Goal: Transaction & Acquisition: Purchase product/service

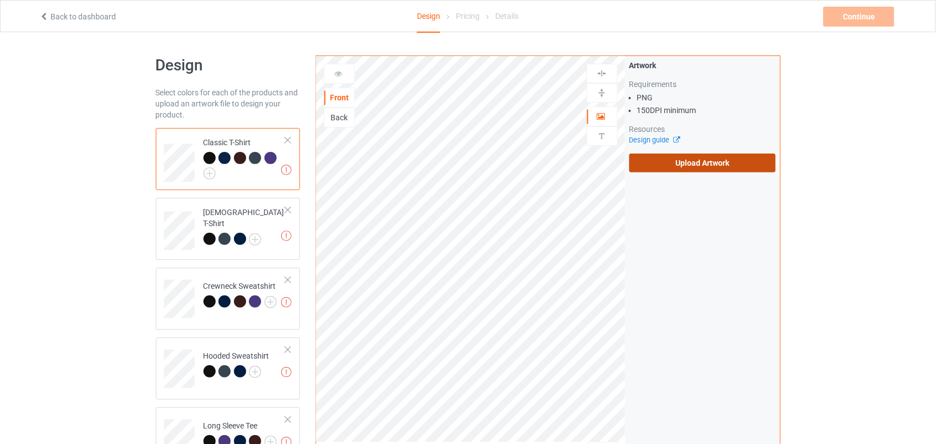
click at [699, 161] on label "Upload Artwork" at bounding box center [703, 163] width 147 height 19
click at [0, 0] on input "Upload Artwork" at bounding box center [0, 0] width 0 height 0
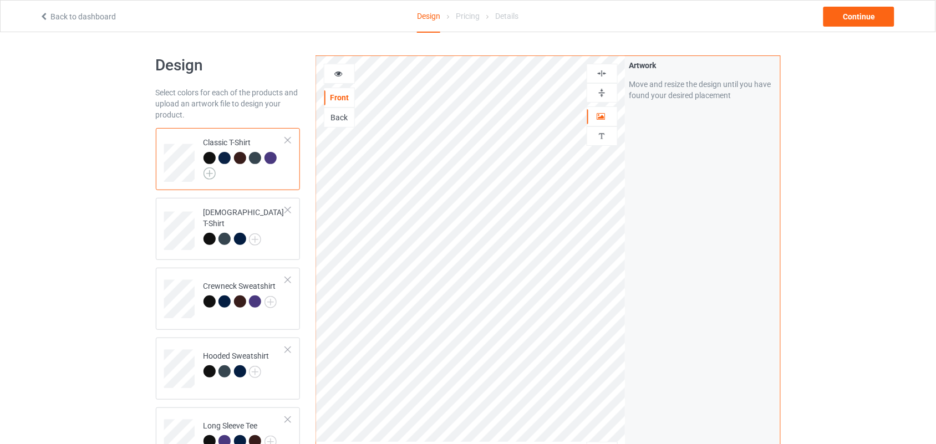
click at [206, 172] on img at bounding box center [210, 174] width 12 height 12
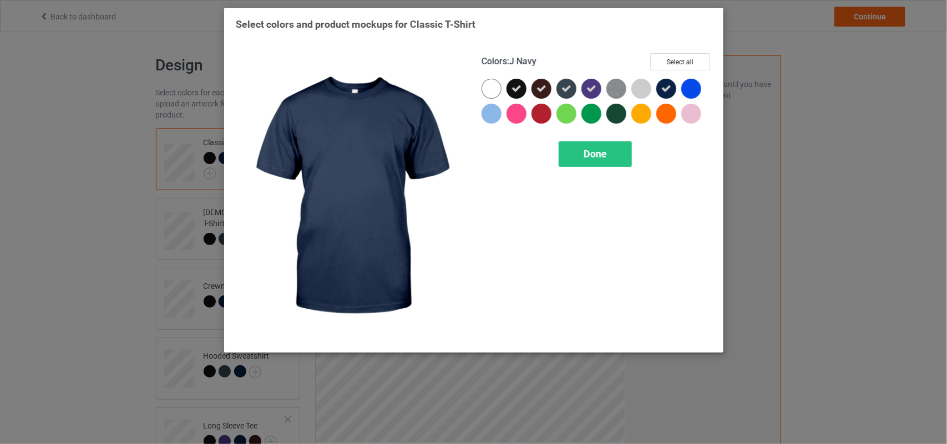
click at [681, 50] on div "Colors : J Navy Select all Done" at bounding box center [597, 196] width 246 height 303
click at [700, 57] on button "Select all" at bounding box center [680, 61] width 60 height 17
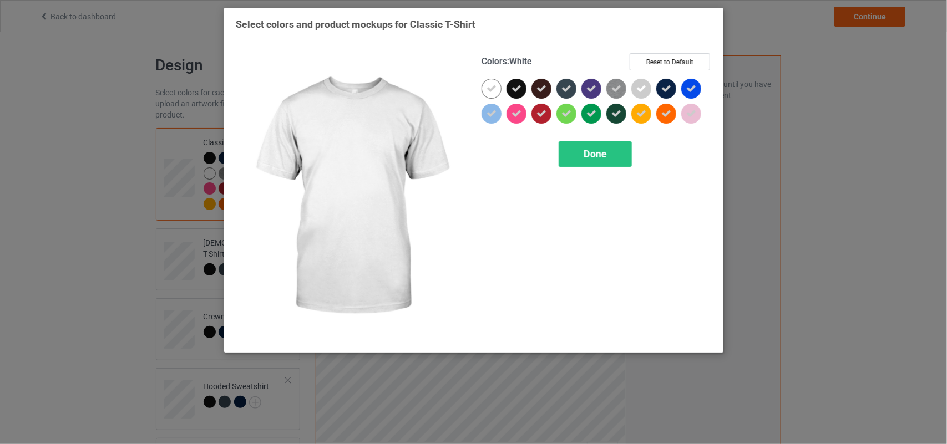
click at [491, 84] on icon at bounding box center [491, 89] width 10 height 10
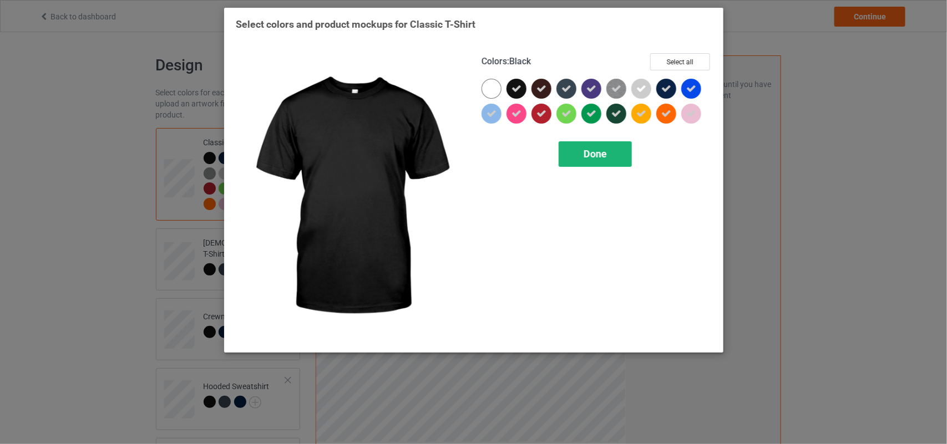
click at [602, 158] on span "Done" at bounding box center [595, 154] width 23 height 12
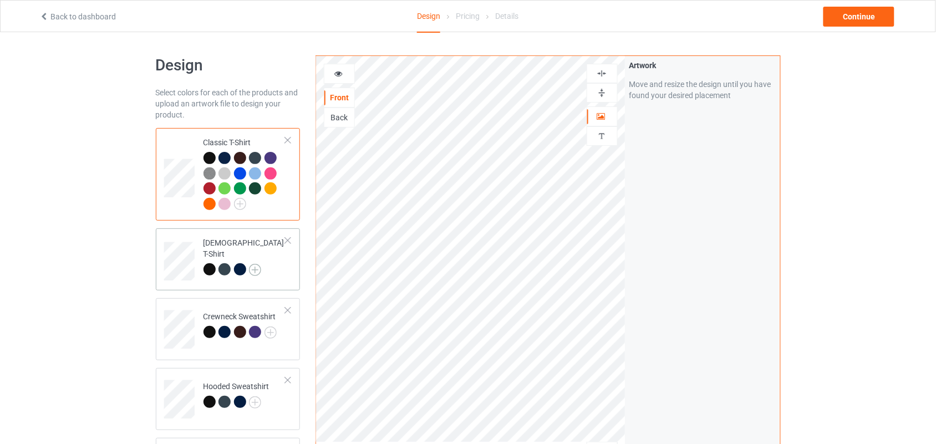
click at [255, 264] on img at bounding box center [255, 270] width 12 height 12
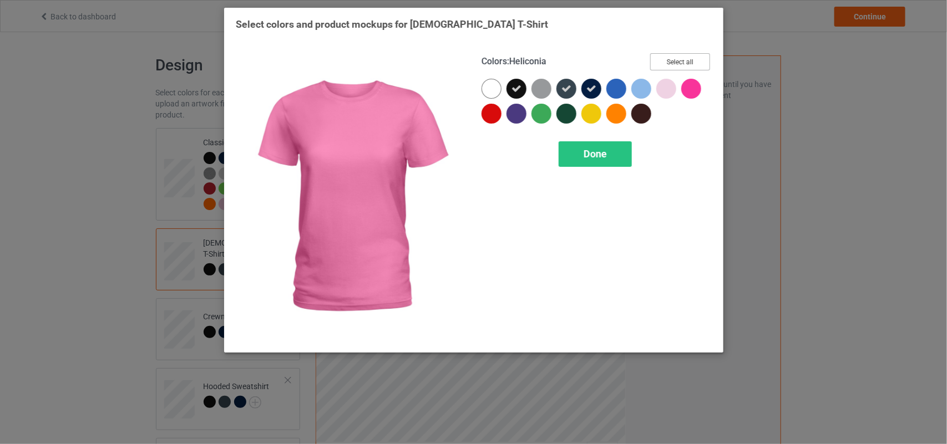
click at [680, 57] on button "Select all" at bounding box center [680, 61] width 60 height 17
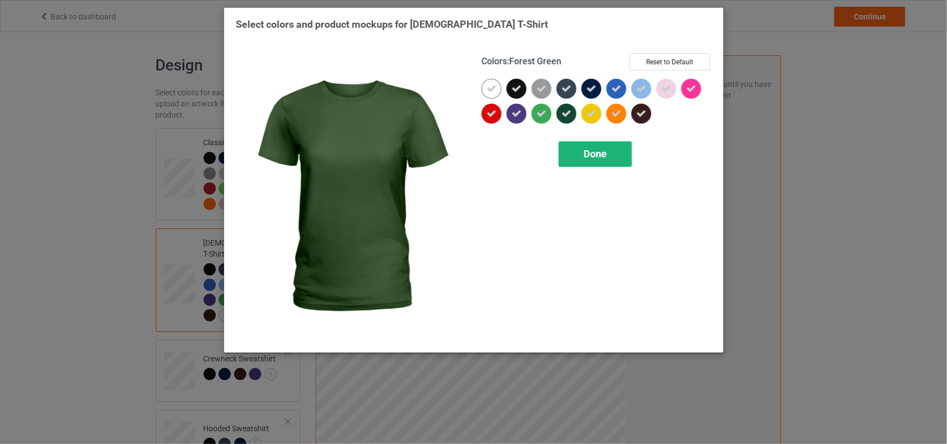
click at [581, 153] on div "Done" at bounding box center [595, 154] width 73 height 26
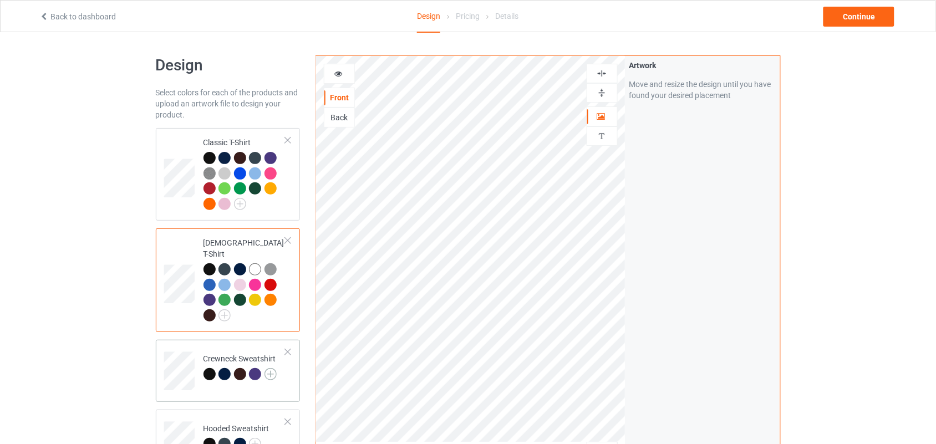
click at [267, 368] on img at bounding box center [271, 374] width 12 height 12
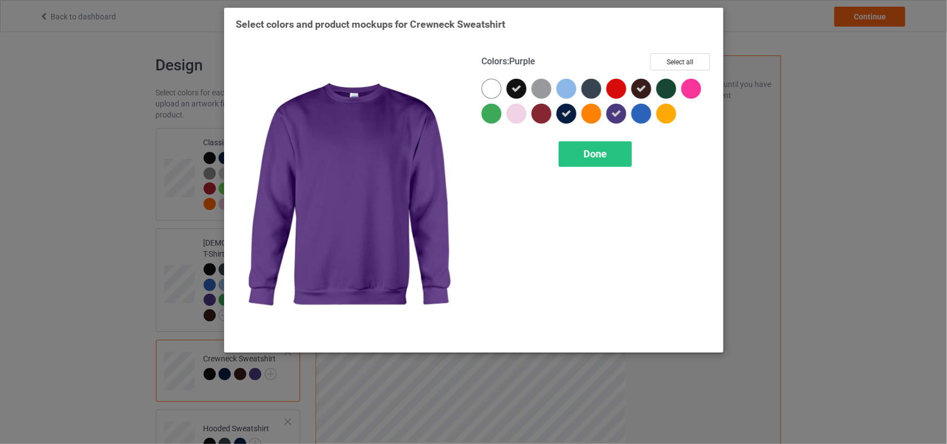
click at [680, 52] on div "Colors : Purple Select all Done" at bounding box center [597, 196] width 246 height 303
click at [678, 54] on button "Select all" at bounding box center [680, 61] width 60 height 17
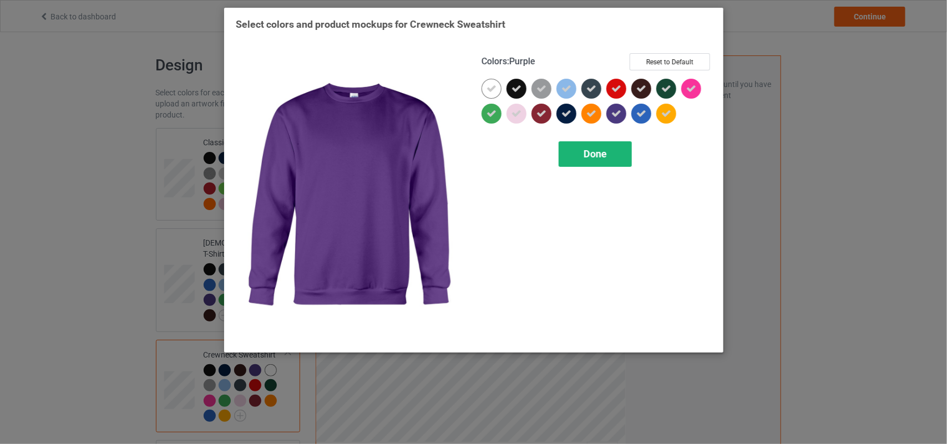
click at [613, 151] on div "Done" at bounding box center [595, 154] width 73 height 26
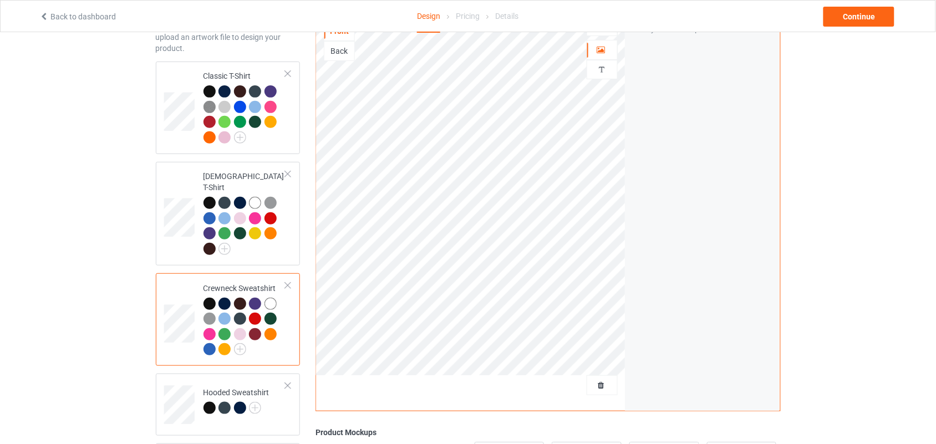
scroll to position [173, 0]
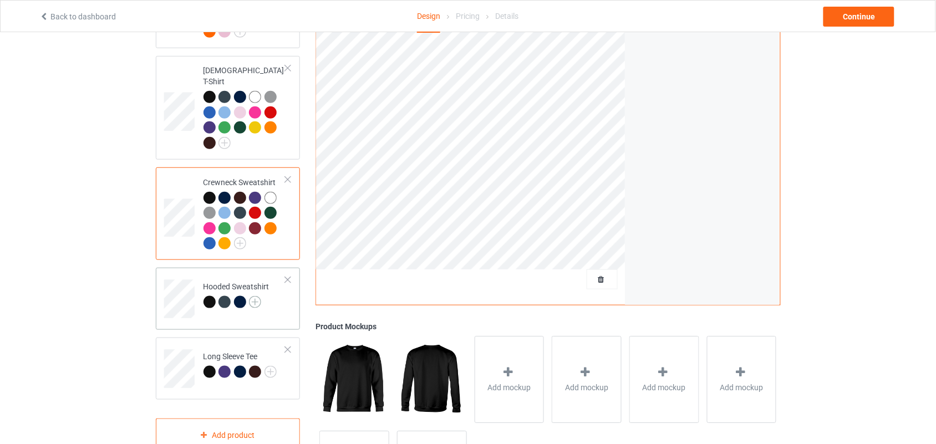
click at [256, 296] on img at bounding box center [255, 302] width 12 height 12
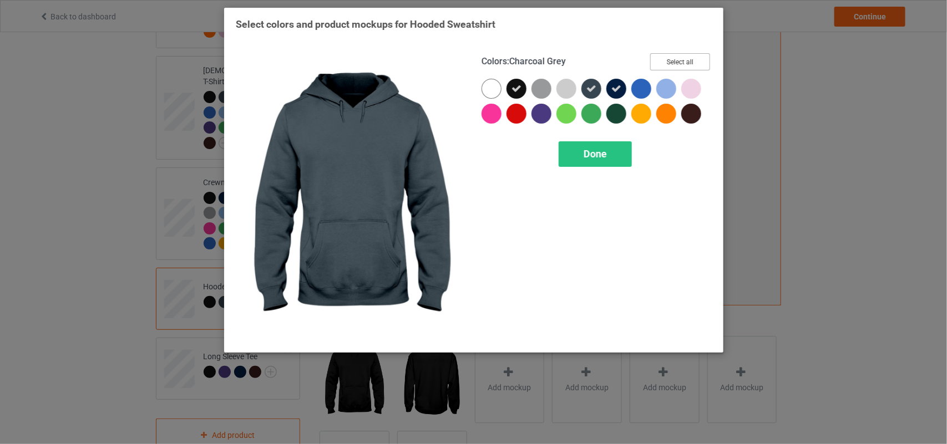
click at [681, 62] on button "Select all" at bounding box center [680, 61] width 60 height 17
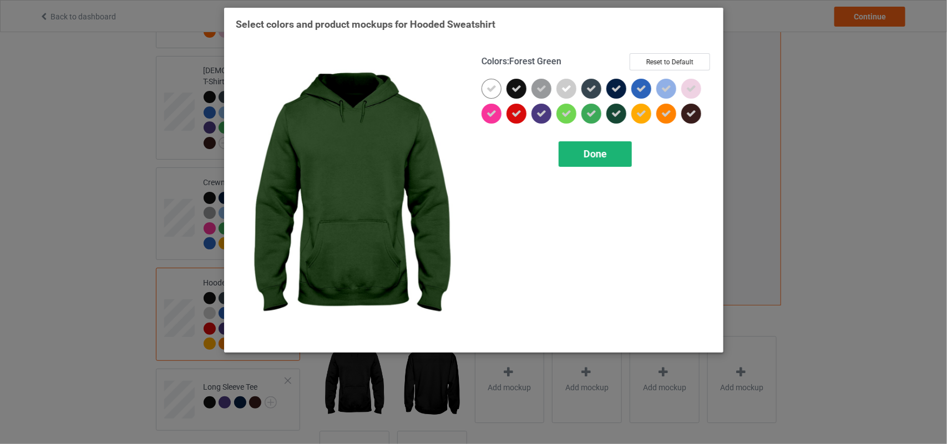
click at [601, 144] on div "Done" at bounding box center [595, 154] width 73 height 26
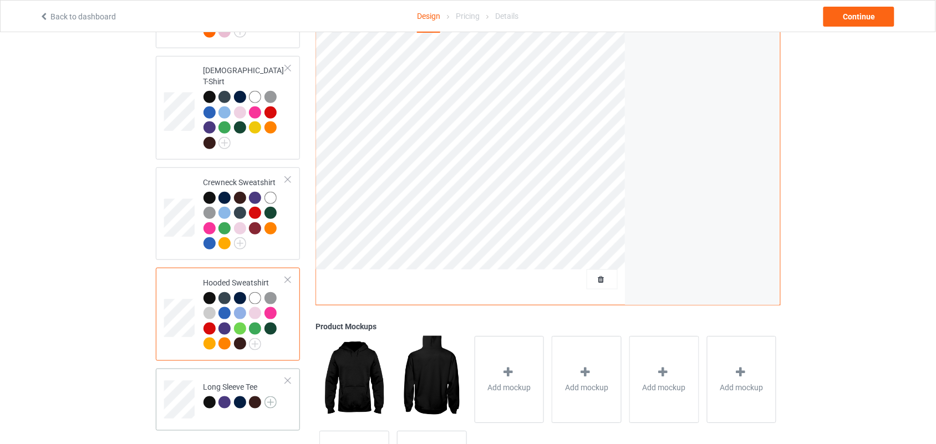
click at [272, 397] on img at bounding box center [271, 403] width 12 height 12
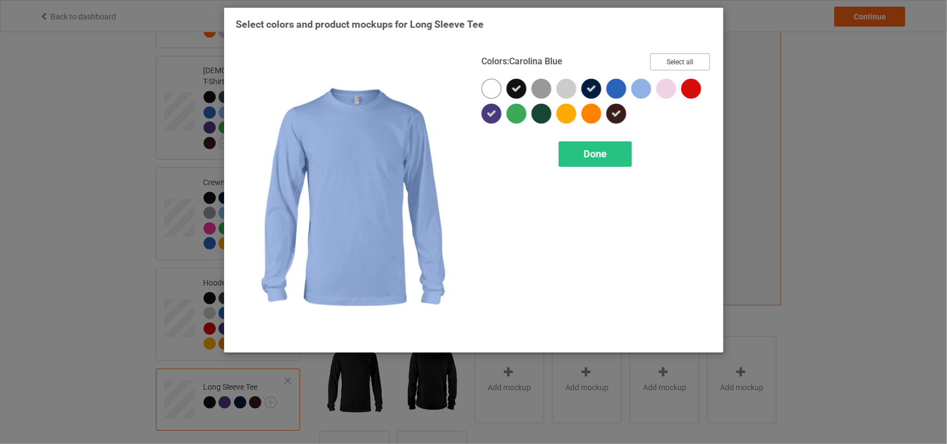
click at [681, 55] on button "Select all" at bounding box center [680, 61] width 60 height 17
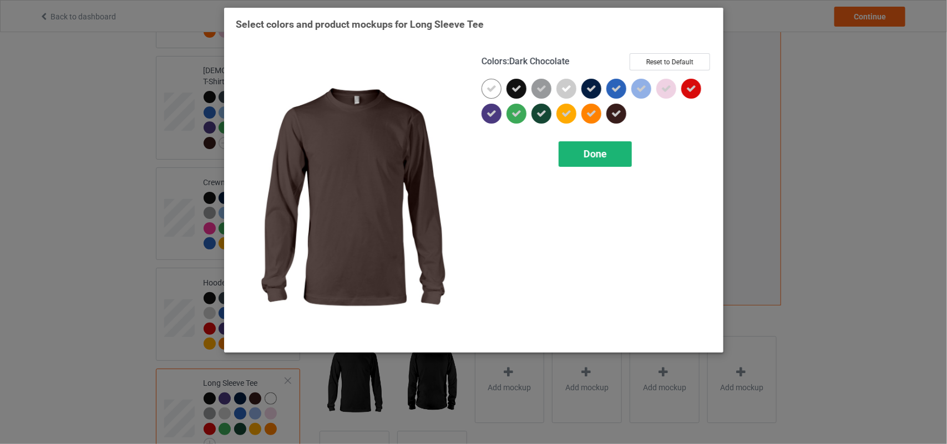
click at [596, 151] on span "Done" at bounding box center [595, 154] width 23 height 12
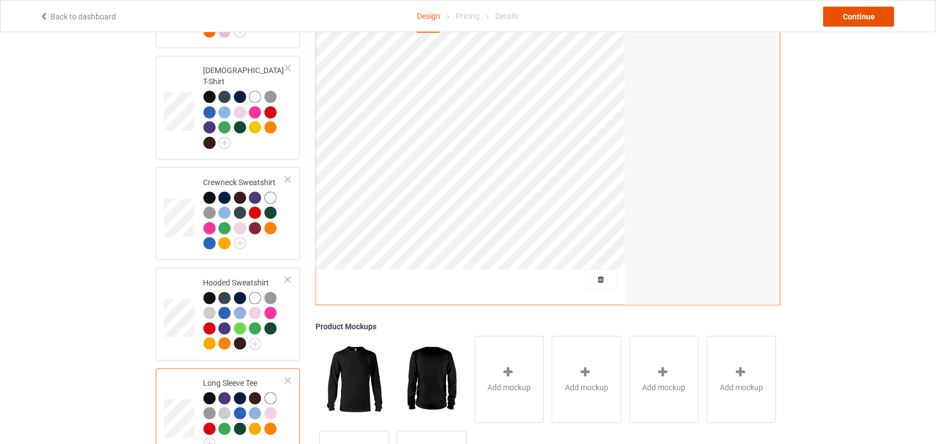
click at [840, 21] on div "Continue" at bounding box center [859, 17] width 71 height 20
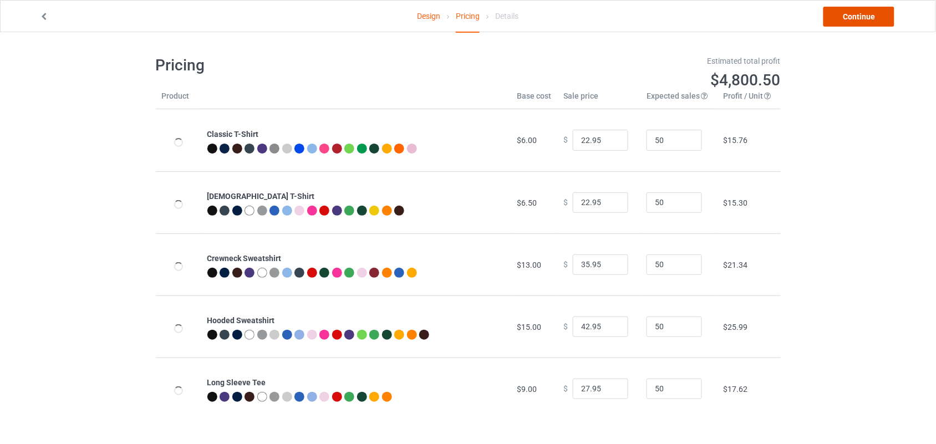
click at [840, 21] on link "Continue" at bounding box center [859, 17] width 71 height 20
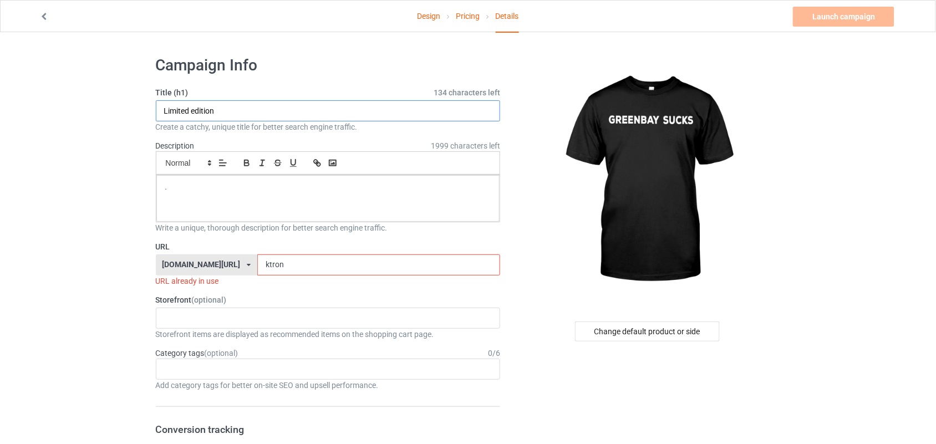
drag, startPoint x: 297, startPoint y: 115, endPoint x: 161, endPoint y: 115, distance: 136.5
click at [161, 115] on input "Limited edition" at bounding box center [328, 110] width 345 height 21
click at [645, 330] on div "Change default product or side" at bounding box center [647, 332] width 145 height 20
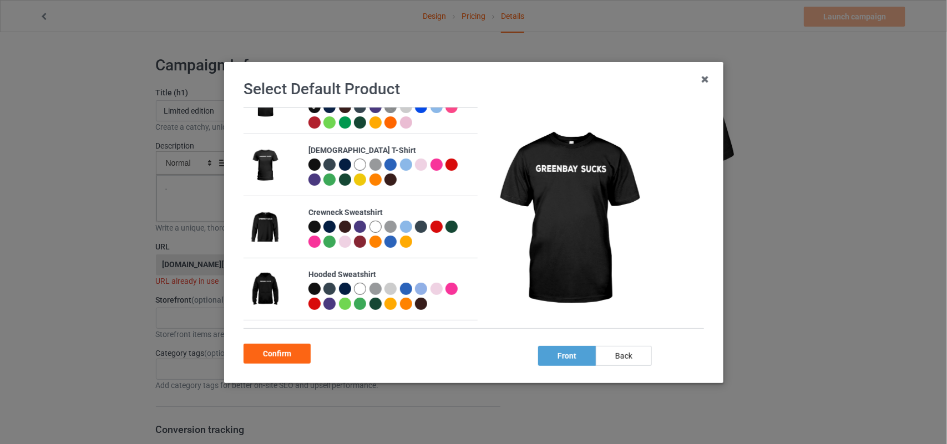
scroll to position [93, 0]
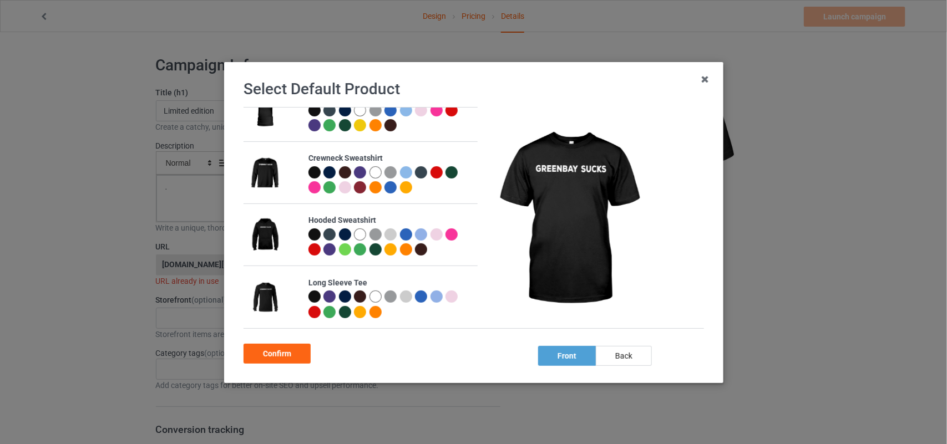
click at [308, 234] on div at bounding box center [314, 235] width 12 height 12
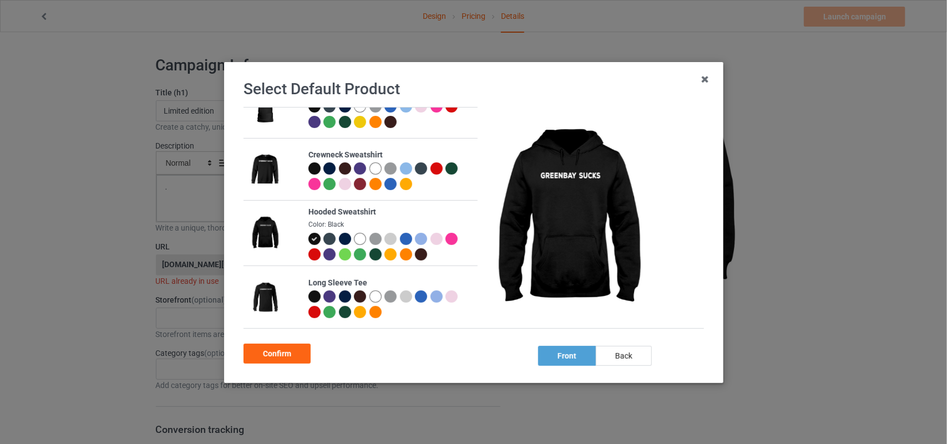
scroll to position [89, 0]
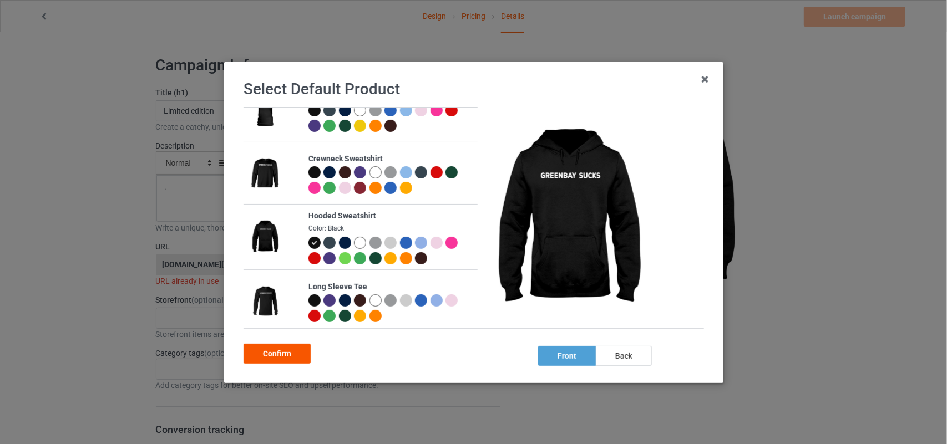
click at [266, 348] on div "Confirm" at bounding box center [277, 354] width 67 height 20
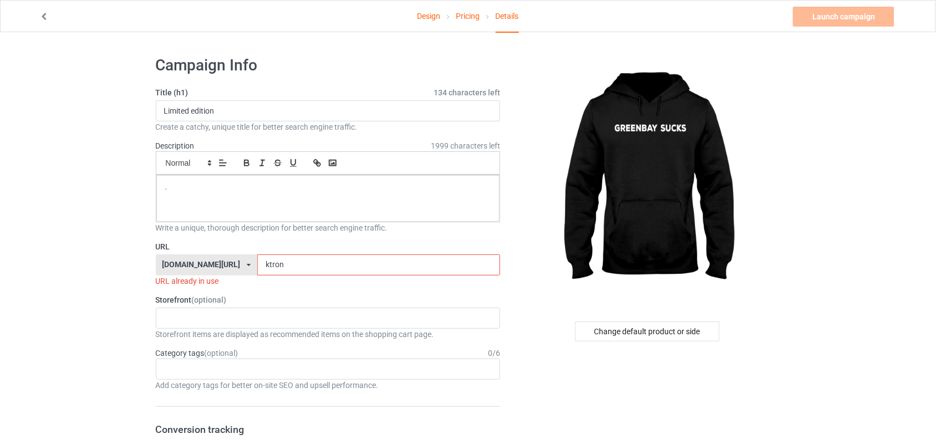
click at [276, 267] on input "ktron" at bounding box center [378, 265] width 243 height 21
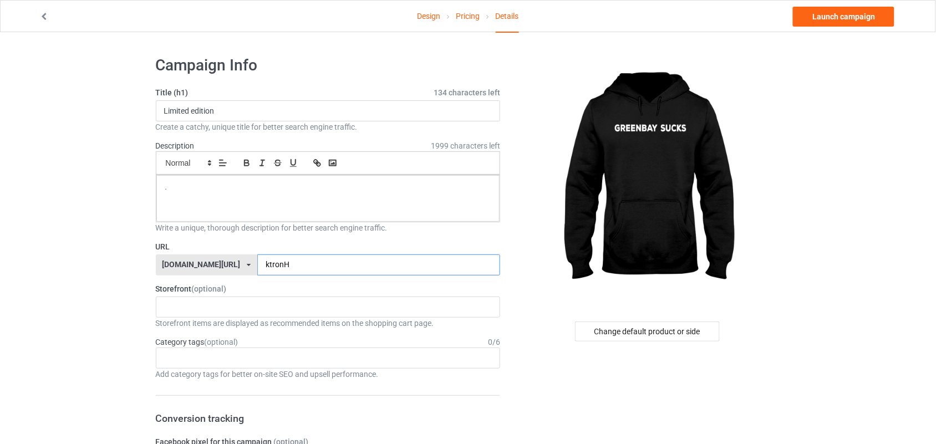
type input "ktronH"
drag, startPoint x: 364, startPoint y: 119, endPoint x: 154, endPoint y: 114, distance: 209.7
type input "GREENBAY SUCKS"
click at [845, 15] on link "Launch campaign" at bounding box center [844, 17] width 102 height 20
